Goal: Task Accomplishment & Management: Use online tool/utility

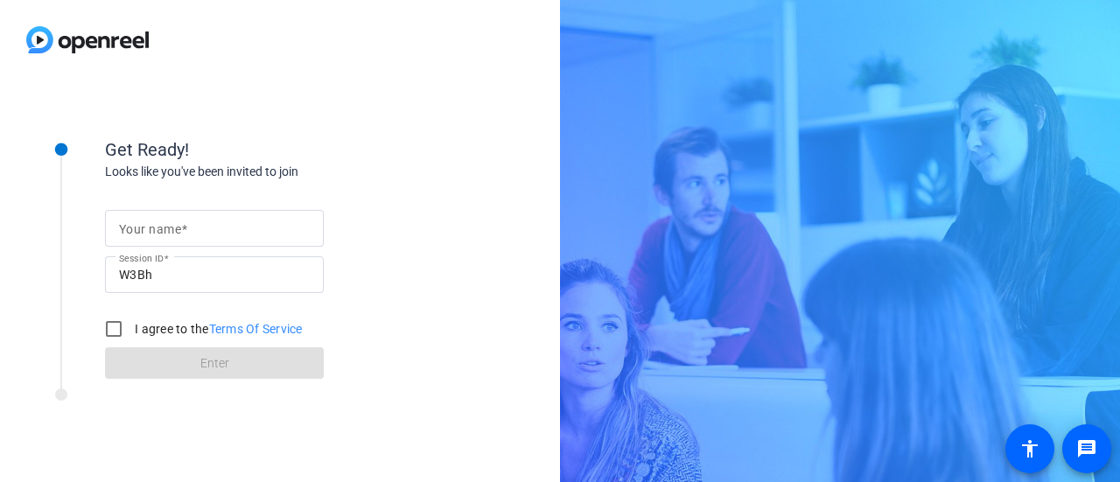
click at [257, 247] on div at bounding box center [214, 256] width 219 height 19
click at [253, 235] on input "Your name" at bounding box center [214, 228] width 191 height 21
type input "[PERSON_NAME]"
click at [111, 325] on input "I agree to the Terms Of Service" at bounding box center [113, 329] width 35 height 35
checkbox input "true"
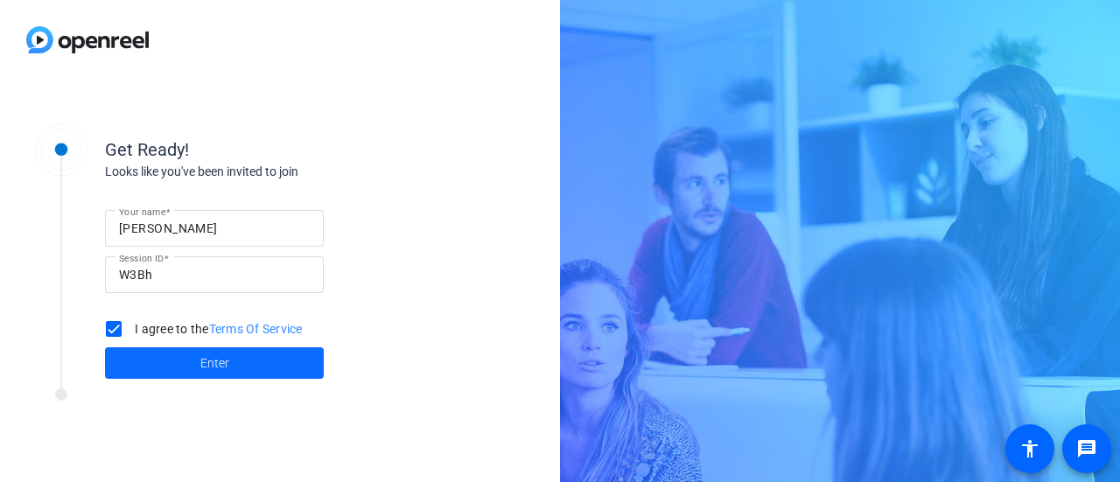
click at [240, 365] on span at bounding box center [214, 363] width 219 height 42
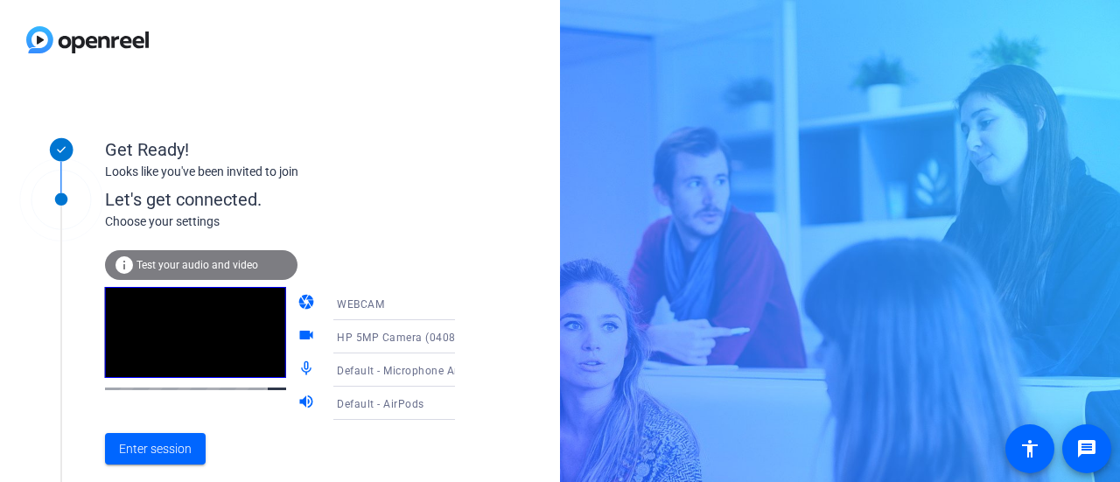
click at [221, 267] on span "Test your audio and video" at bounding box center [198, 265] width 122 height 12
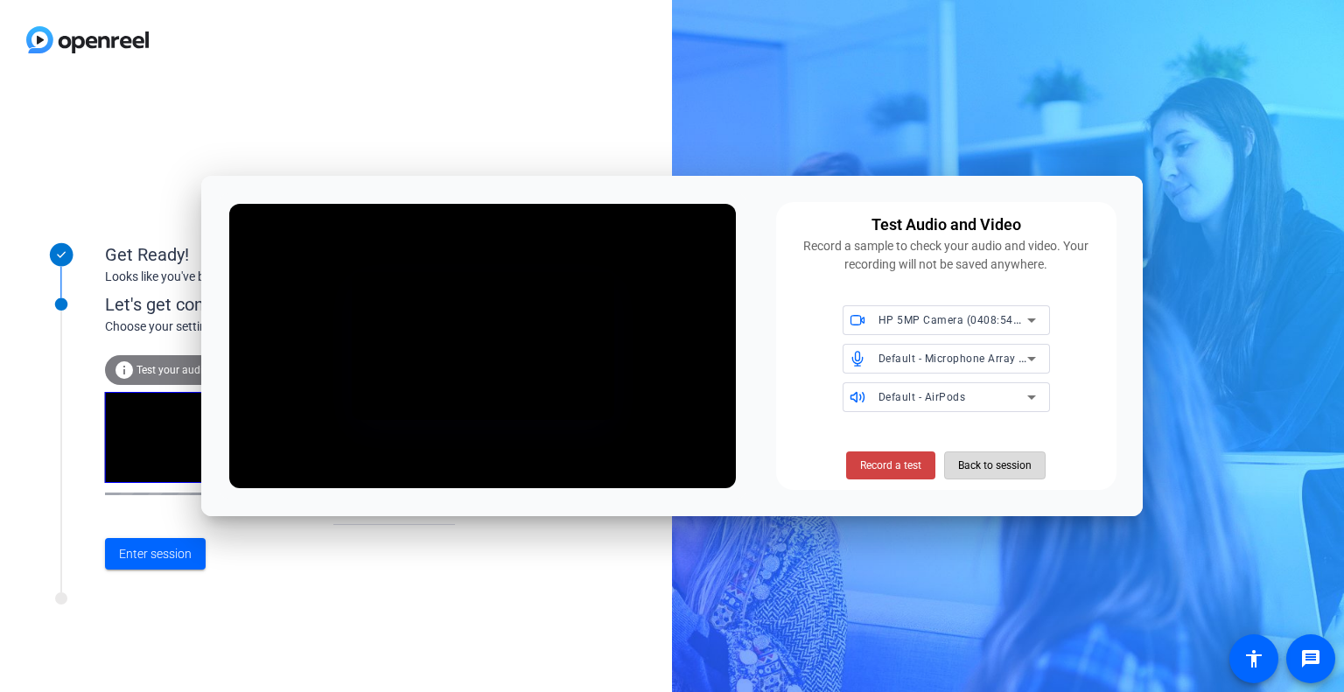
click at [1022, 471] on span "Back to session" at bounding box center [995, 465] width 74 height 33
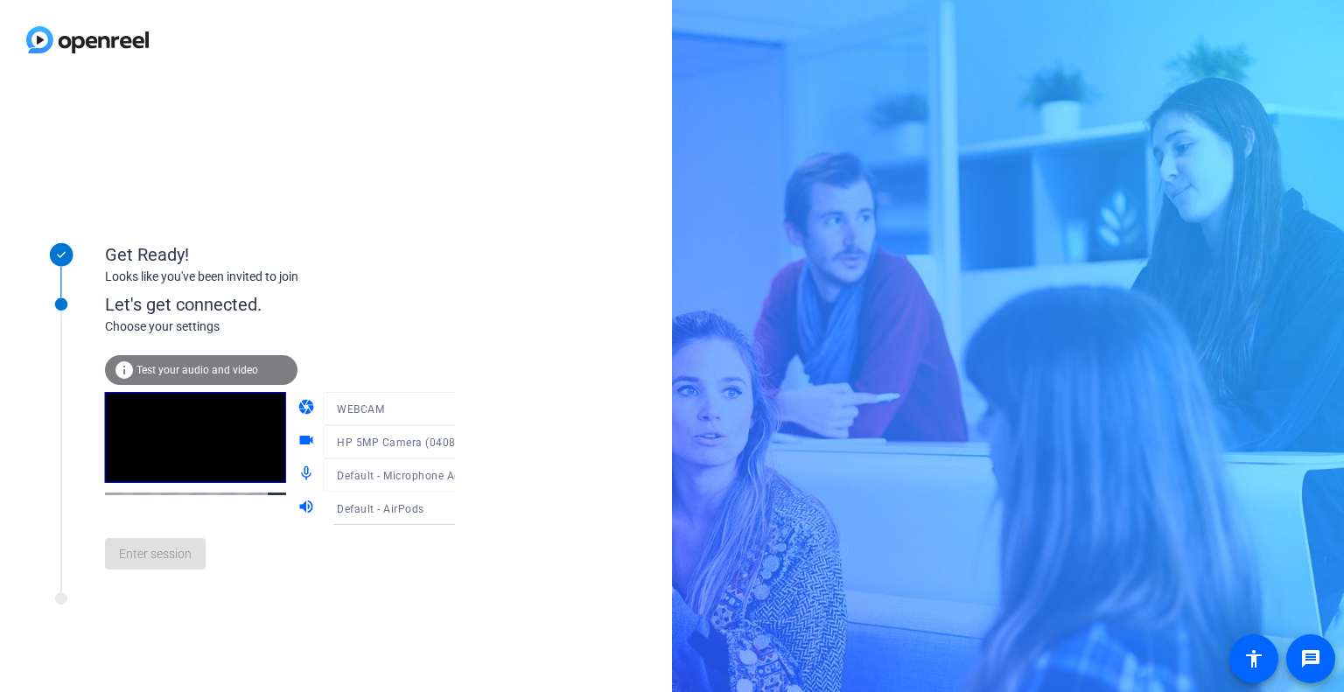
click at [221, 440] on video at bounding box center [195, 437] width 181 height 91
click at [179, 481] on span "Enter session" at bounding box center [155, 554] width 73 height 18
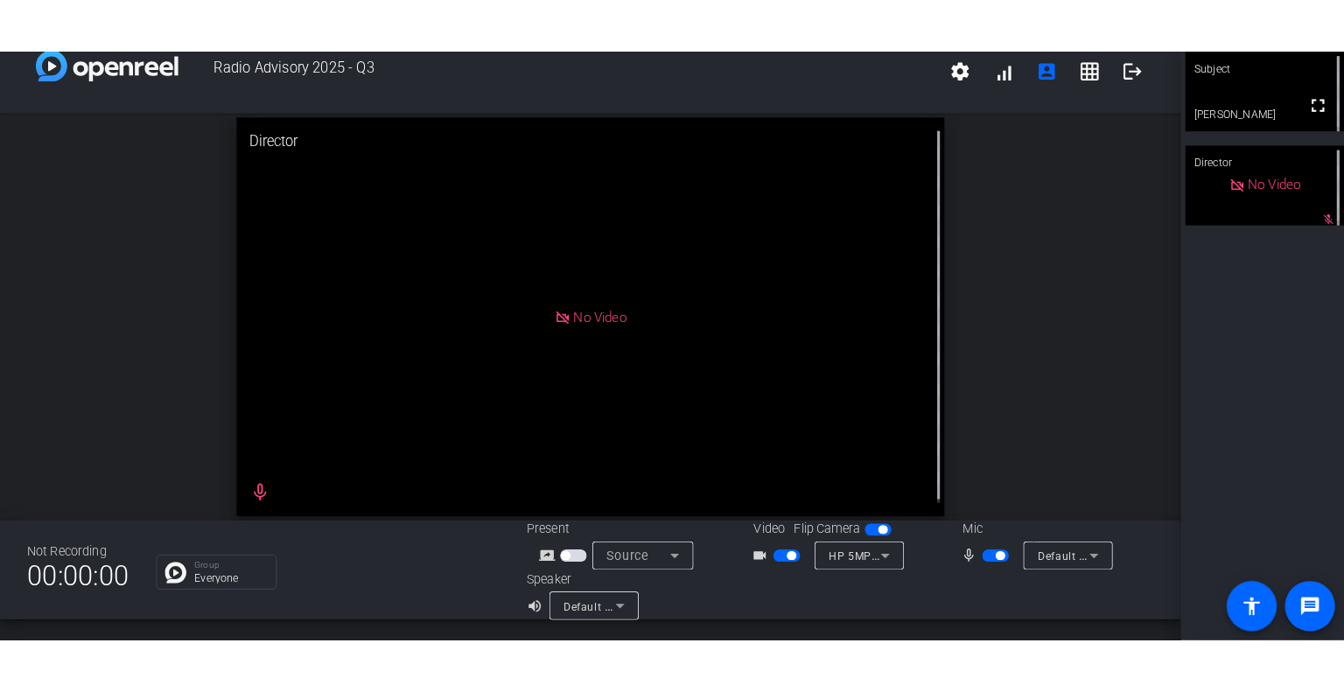
scroll to position [20, 0]
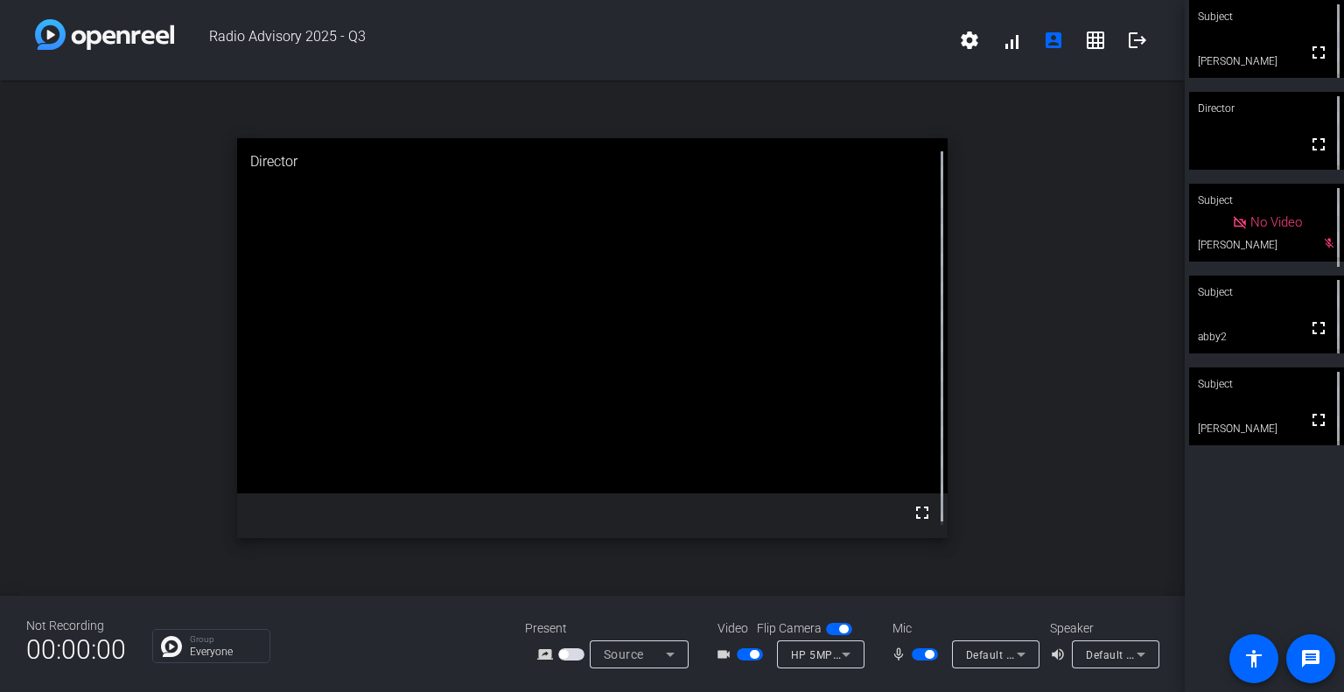
click at [1052, 370] on div "open_in_new Director fullscreen" at bounding box center [592, 339] width 1185 height 516
